Goal: Transaction & Acquisition: Register for event/course

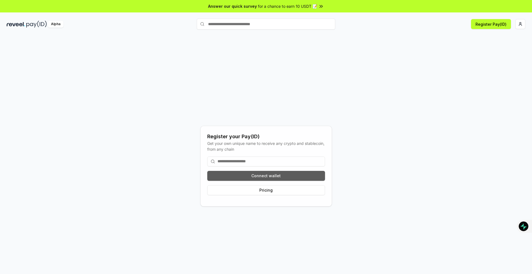
click at [274, 176] on button "Connect wallet" at bounding box center [266, 176] width 118 height 10
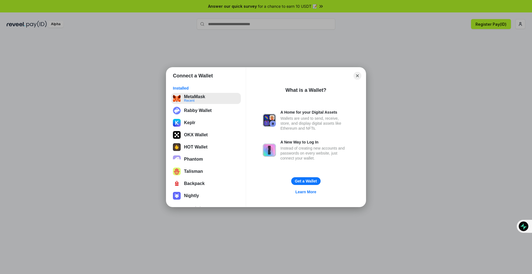
click at [214, 96] on button "MetaMask Recent" at bounding box center [206, 98] width 70 height 11
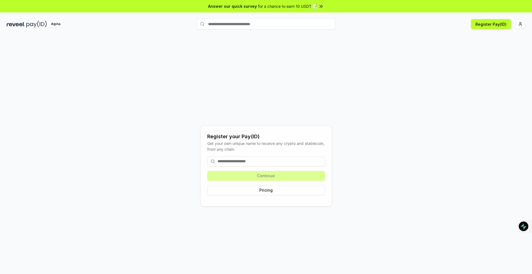
click at [302, 7] on span "for a chance to earn 10 USDT 📝" at bounding box center [287, 6] width 59 height 6
click at [525, 19] on div "Alpha Register Pay(ID)" at bounding box center [266, 24] width 532 height 14
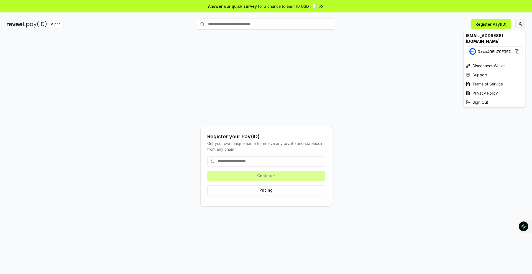
click at [520, 22] on html "Answer our quick survey for a chance to earn 10 USDT 📝 Alpha Register Pay(ID) R…" at bounding box center [266, 137] width 532 height 274
click at [34, 24] on html "Answer our quick survey for a chance to earn 10 USDT 📝 Alpha Register Pay(ID) R…" at bounding box center [266, 137] width 532 height 274
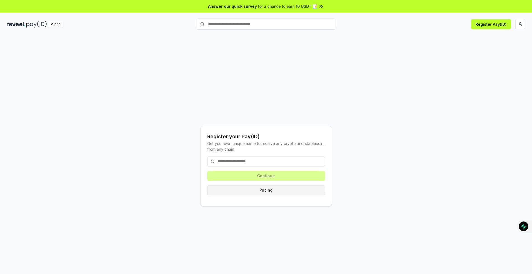
click at [253, 187] on button "Pricing" at bounding box center [266, 191] width 118 height 10
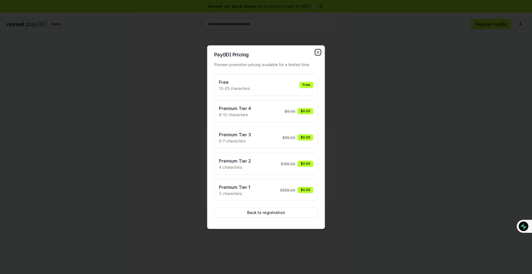
click at [316, 51] on icon "button" at bounding box center [318, 52] width 4 height 4
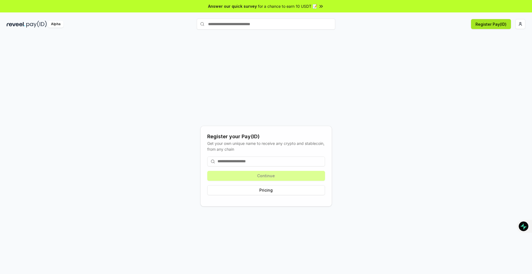
click at [478, 25] on button "Register Pay(ID)" at bounding box center [491, 24] width 40 height 10
click at [519, 24] on html "Answer our quick survey for a chance to earn 10 USDT 📝 Alpha Register Pay(ID) R…" at bounding box center [266, 137] width 532 height 274
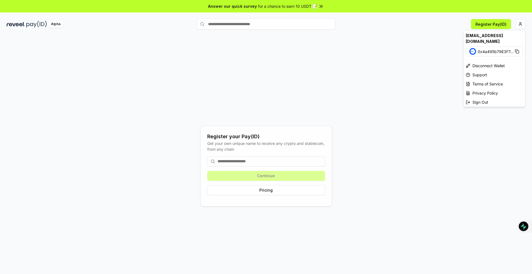
click at [469, 37] on div "[EMAIL_ADDRESS][DOMAIN_NAME]" at bounding box center [493, 38] width 61 height 16
click at [15, 26] on html "Answer our quick survey for a chance to earn 10 USDT 📝 Alpha Register Pay(ID) R…" at bounding box center [266, 137] width 532 height 274
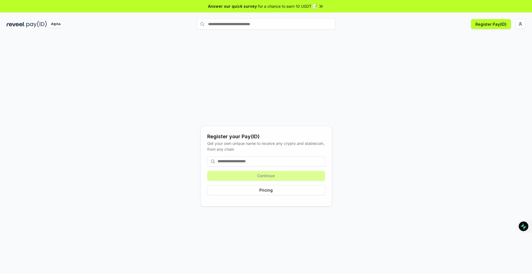
click at [232, 162] on input at bounding box center [266, 162] width 118 height 10
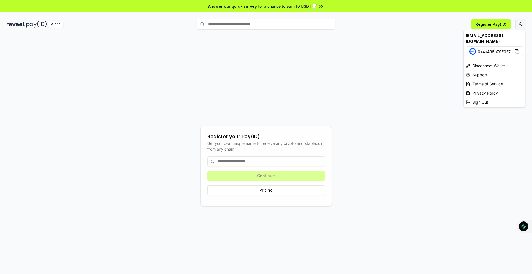
click at [521, 25] on html "Answer our quick survey for a chance to earn 10 USDT 📝 Alpha Register Pay(ID) R…" at bounding box center [266, 137] width 532 height 274
click at [492, 51] on span "0x4a495b79E3F7 ..." at bounding box center [495, 52] width 36 height 6
click at [483, 35] on div "[EMAIL_ADDRESS][DOMAIN_NAME]" at bounding box center [493, 38] width 61 height 16
click at [288, 160] on html "Answer our quick survey for a chance to earn 10 USDT 📝 Alpha Register Pay(ID) R…" at bounding box center [266, 137] width 532 height 274
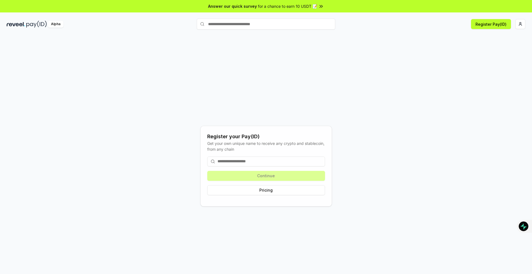
click at [288, 158] on input at bounding box center [266, 162] width 118 height 10
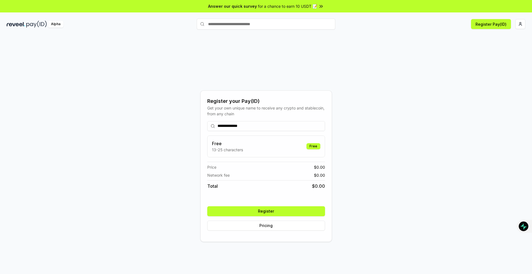
type input "**********"
click at [276, 208] on button "Register" at bounding box center [266, 212] width 118 height 10
